Goal: Task Accomplishment & Management: Manage account settings

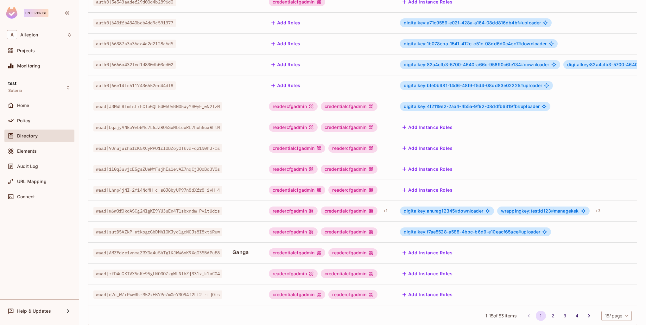
scroll to position [122, 0]
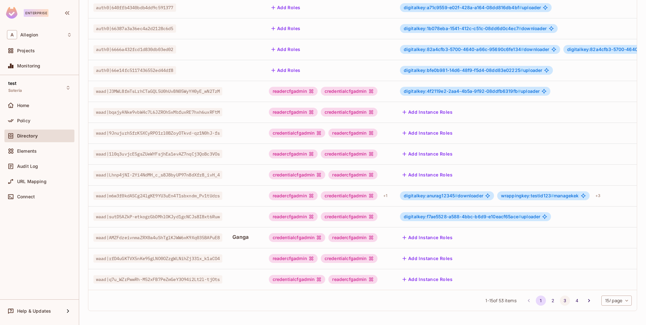
click at [560, 300] on button "3" at bounding box center [565, 300] width 10 height 10
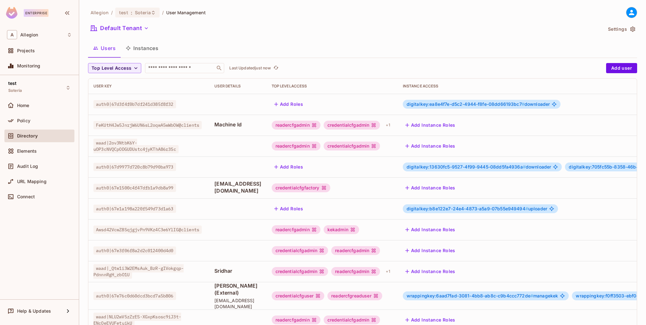
scroll to position [63, 0]
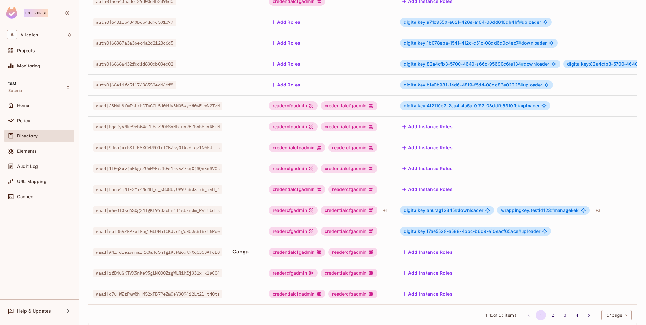
scroll to position [122, 0]
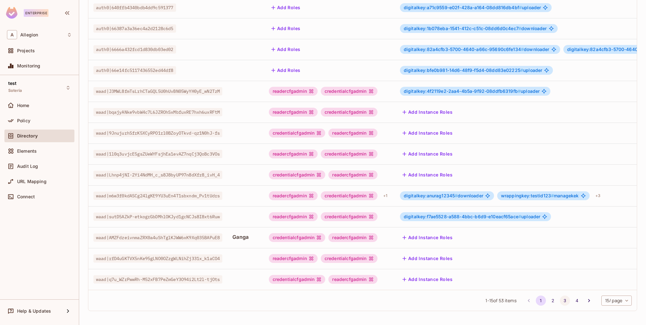
click at [560, 301] on button "3" at bounding box center [565, 300] width 10 height 10
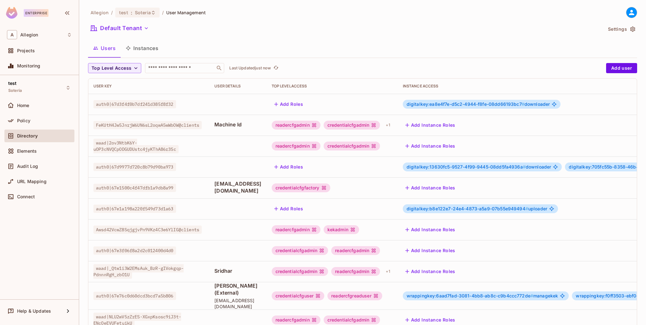
scroll to position [95, 0]
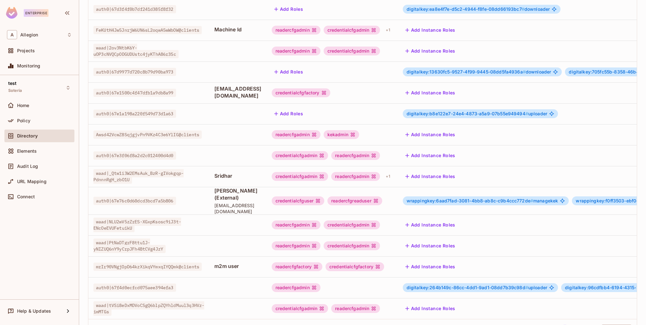
click at [458, 176] on button "Add Instance Roles" at bounding box center [430, 176] width 55 height 10
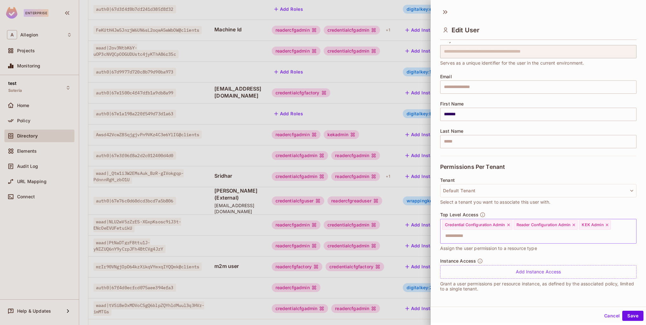
scroll to position [1, 0]
click at [392, 183] on div at bounding box center [323, 162] width 646 height 325
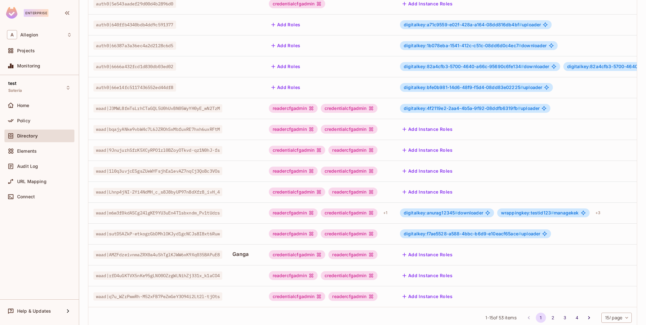
scroll to position [122, 0]
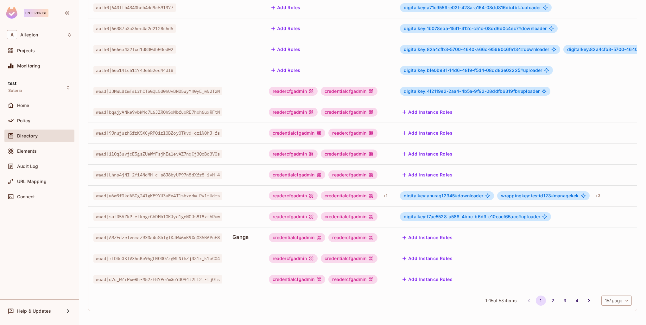
click at [548, 301] on button "2" at bounding box center [553, 300] width 10 height 10
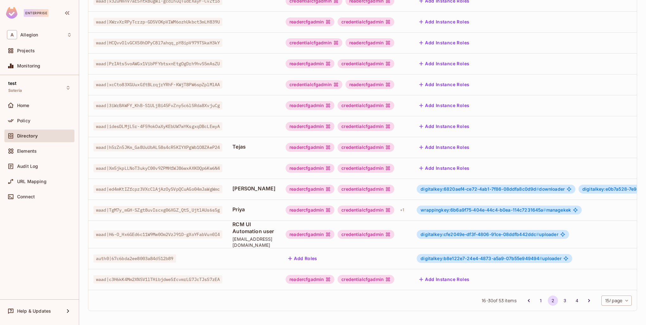
scroll to position [129, 0]
click at [560, 302] on button "3" at bounding box center [565, 300] width 10 height 10
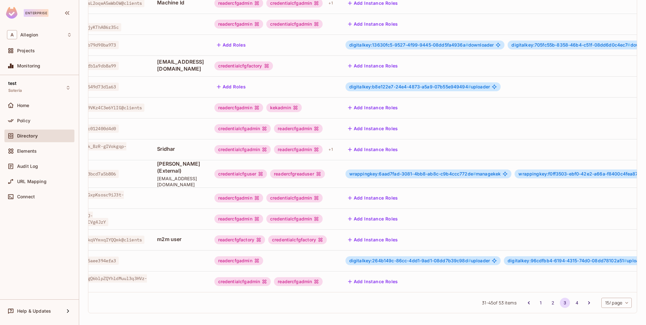
scroll to position [0, 0]
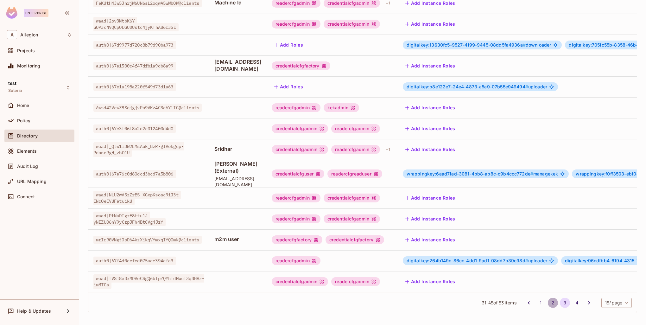
click at [548, 299] on button "2" at bounding box center [553, 303] width 10 height 10
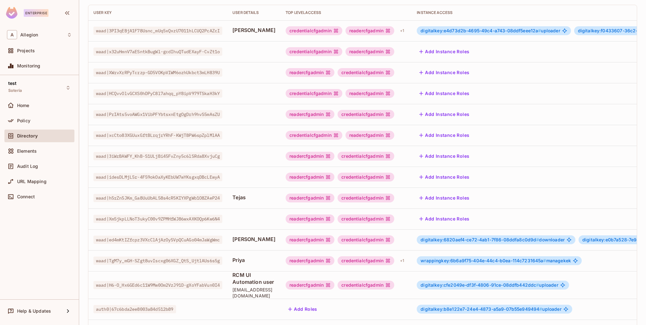
scroll to position [127, 0]
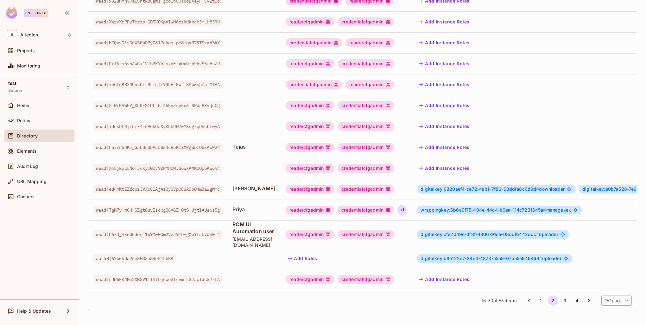
click at [406, 206] on div "+ 1" at bounding box center [401, 210] width 9 height 10
click at [420, 206] on div at bounding box center [323, 162] width 646 height 325
click at [536, 303] on button "1" at bounding box center [541, 300] width 10 height 10
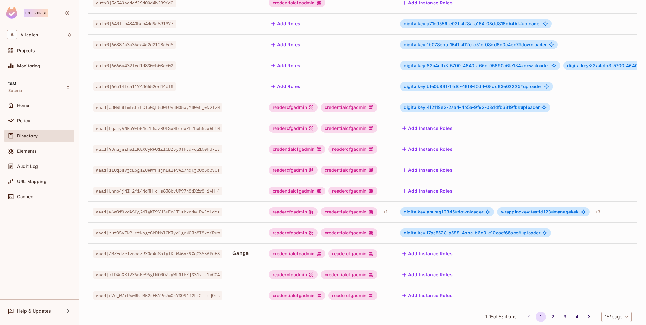
scroll to position [122, 0]
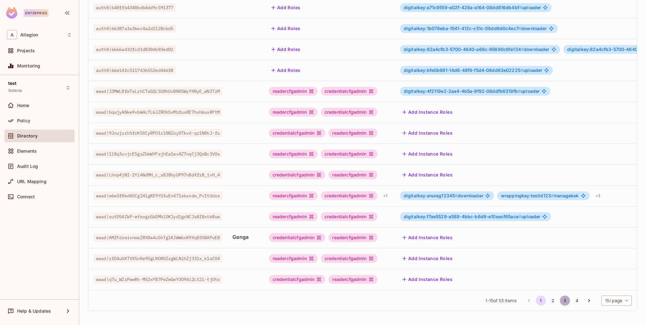
click at [560, 301] on button "3" at bounding box center [565, 300] width 10 height 10
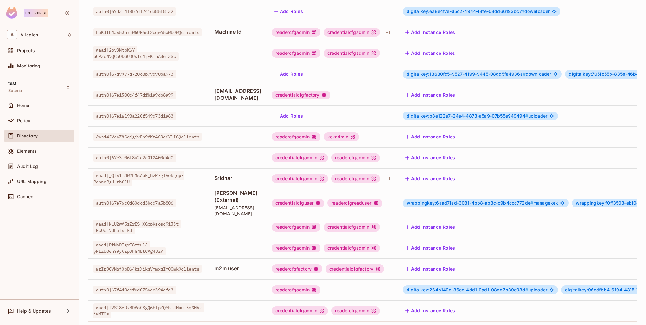
scroll to position [27, 0]
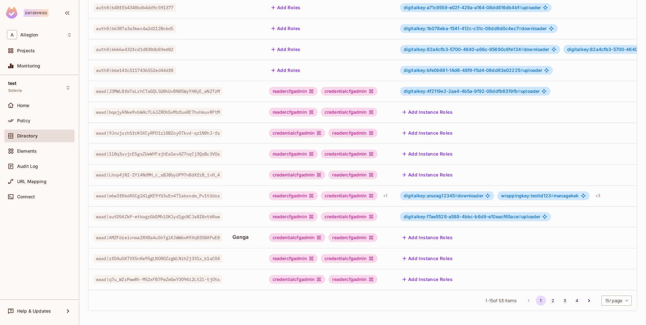
scroll to position [0, 28]
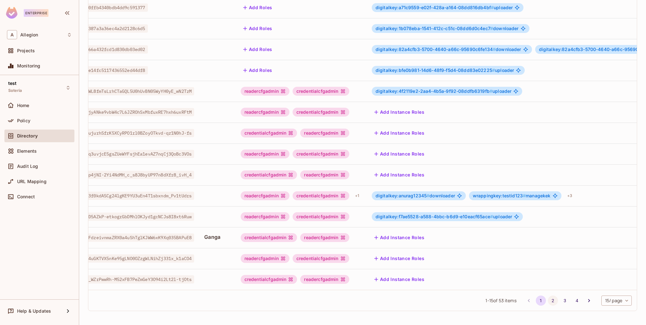
click at [548, 297] on button "2" at bounding box center [553, 300] width 10 height 10
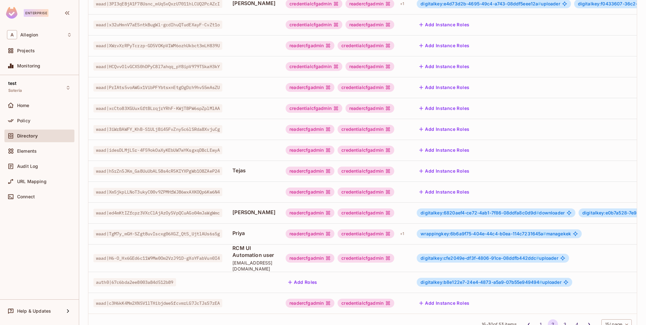
scroll to position [127, 0]
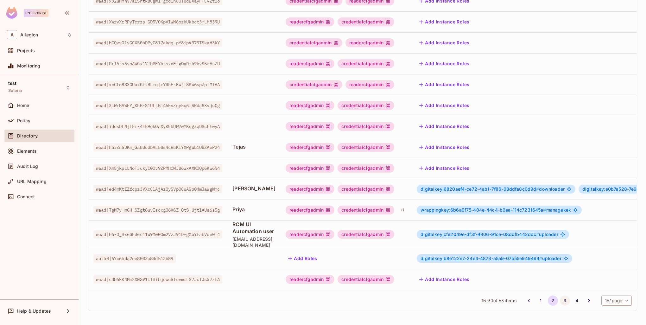
click at [560, 303] on button "3" at bounding box center [565, 300] width 10 height 10
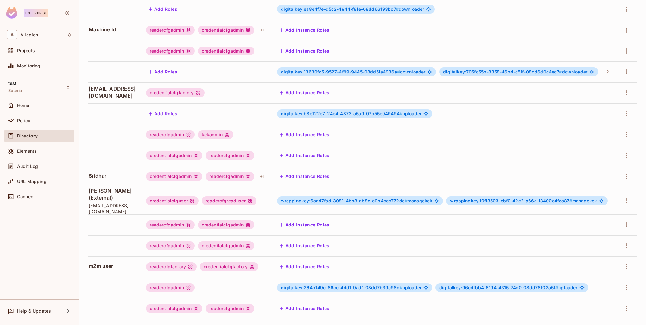
scroll to position [0, 0]
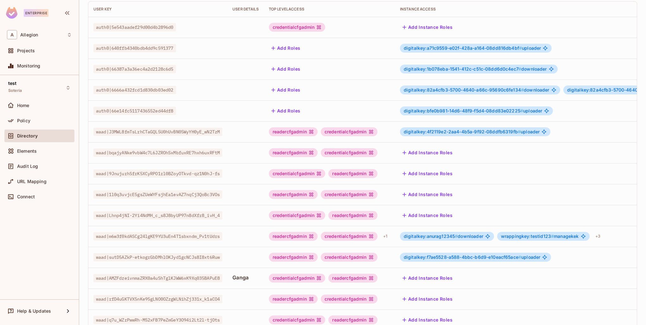
scroll to position [122, 0]
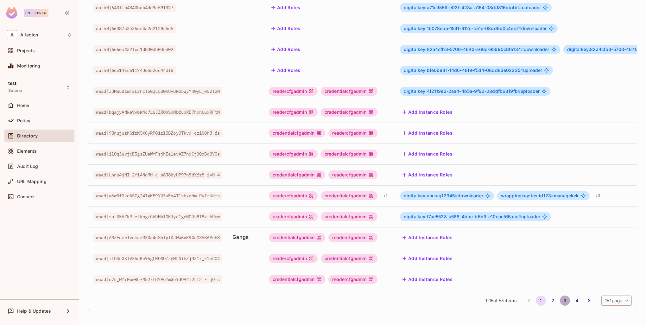
click at [560, 302] on button "3" at bounding box center [565, 300] width 10 height 10
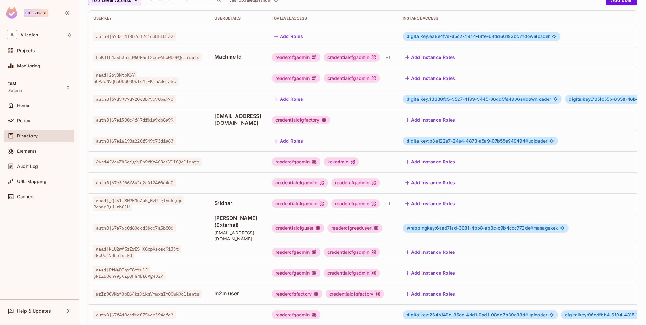
scroll to position [95, 0]
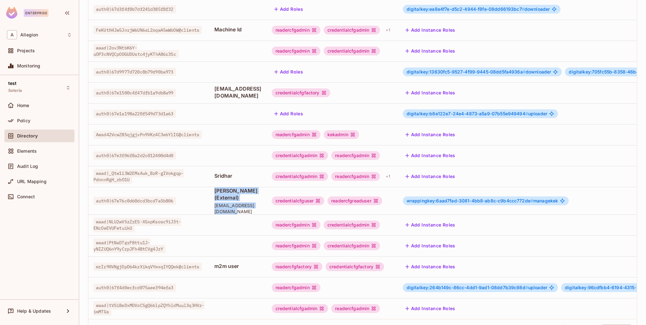
drag, startPoint x: 217, startPoint y: 191, endPoint x: 281, endPoint y: 202, distance: 64.6
click at [266, 202] on td "[PERSON_NAME] (External) [EMAIL_ADDRESS][DOMAIN_NAME]" at bounding box center [237, 201] width 57 height 28
click at [266, 217] on td at bounding box center [237, 224] width 57 height 21
drag, startPoint x: 243, startPoint y: 175, endPoint x: 222, endPoint y: 175, distance: 20.6
click at [222, 175] on span "Sridhar" at bounding box center [237, 175] width 47 height 7
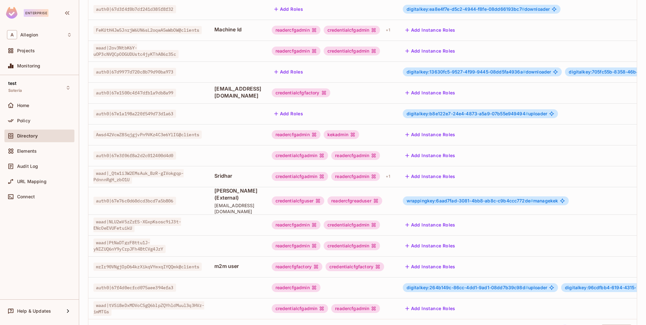
click at [219, 176] on td "Sridhar" at bounding box center [237, 176] width 57 height 21
drag, startPoint x: 216, startPoint y: 172, endPoint x: 258, endPoint y: 177, distance: 42.4
click at [258, 177] on td "Sridhar" at bounding box center [237, 176] width 57 height 21
click at [250, 202] on span "[EMAIL_ADDRESS][DOMAIN_NAME]" at bounding box center [237, 208] width 47 height 12
click at [266, 205] on td "Shah (External) shah.allegion@gmail.com" at bounding box center [237, 201] width 57 height 28
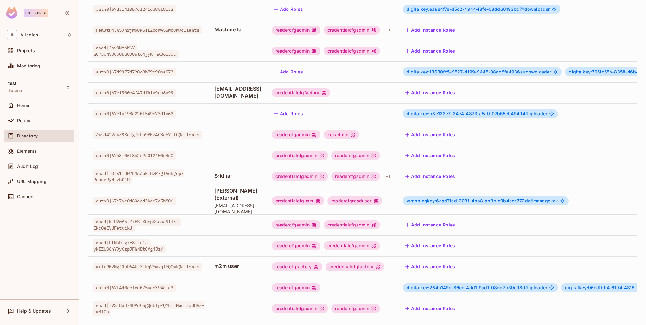
click at [266, 224] on td at bounding box center [237, 224] width 57 height 21
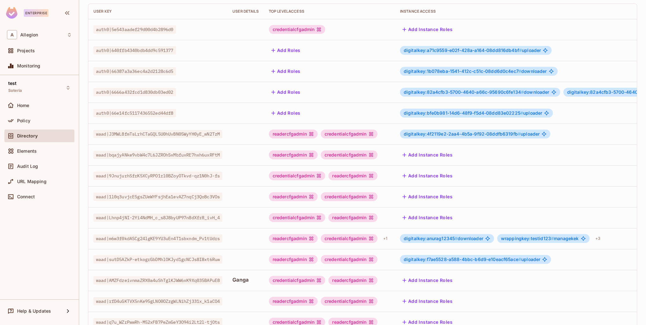
scroll to position [122, 0]
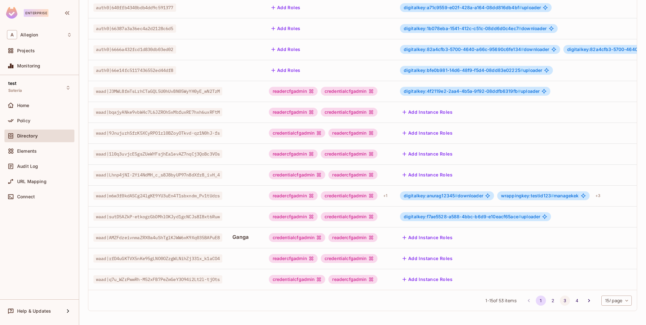
click at [560, 299] on button "3" at bounding box center [565, 300] width 10 height 10
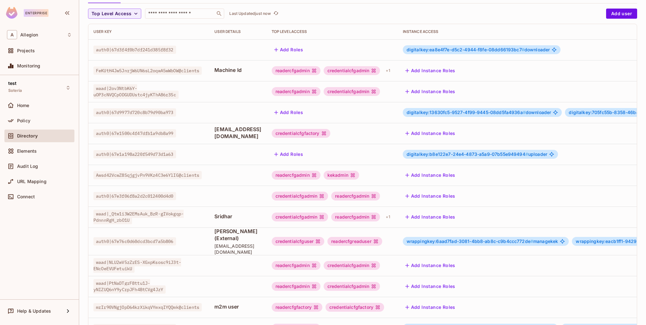
scroll to position [95, 0]
